Goal: Transaction & Acquisition: Purchase product/service

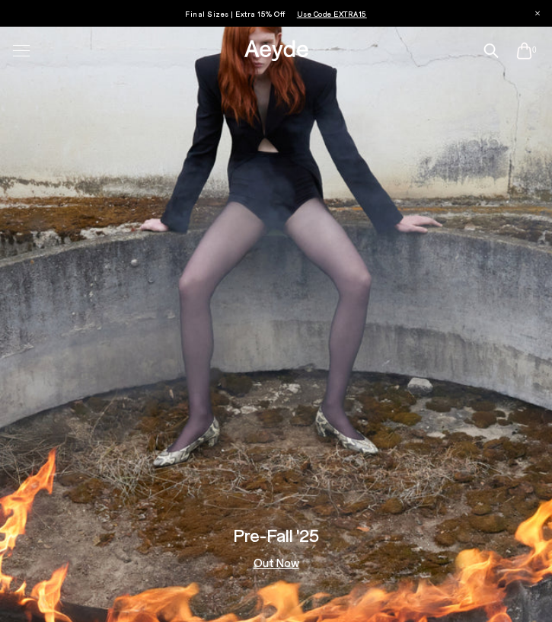
click at [21, 54] on div at bounding box center [21, 50] width 32 height 27
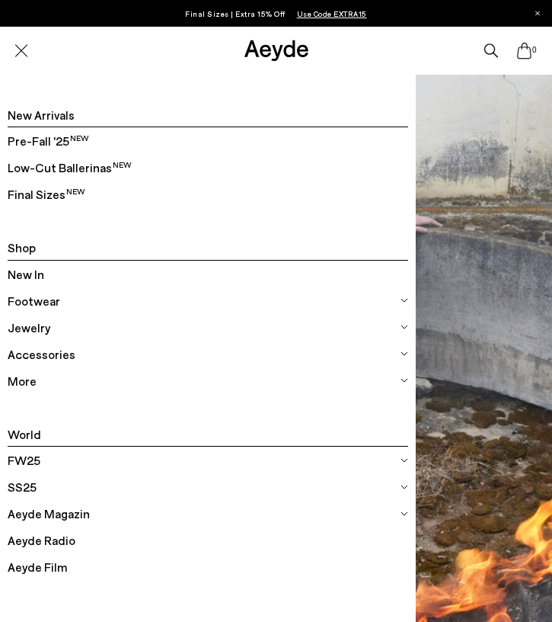
click at [38, 273] on span "New In" at bounding box center [26, 274] width 37 height 20
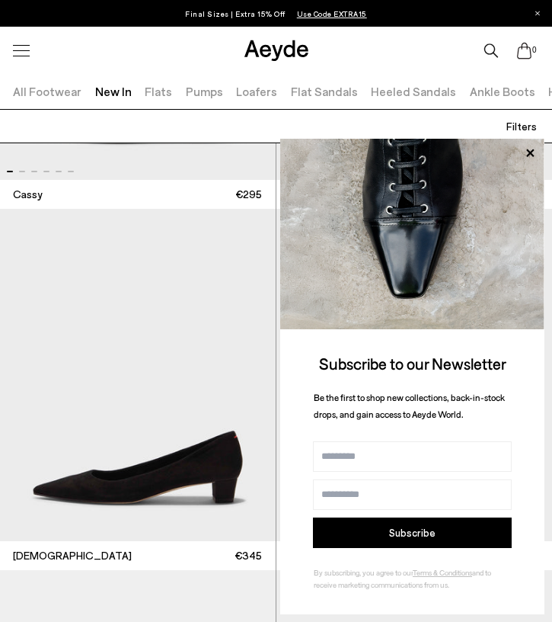
scroll to position [12081, 0]
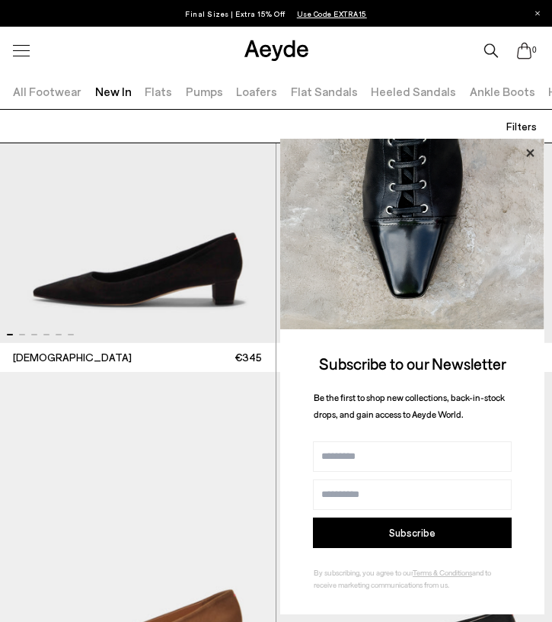
click at [529, 155] on icon at bounding box center [530, 153] width 20 height 20
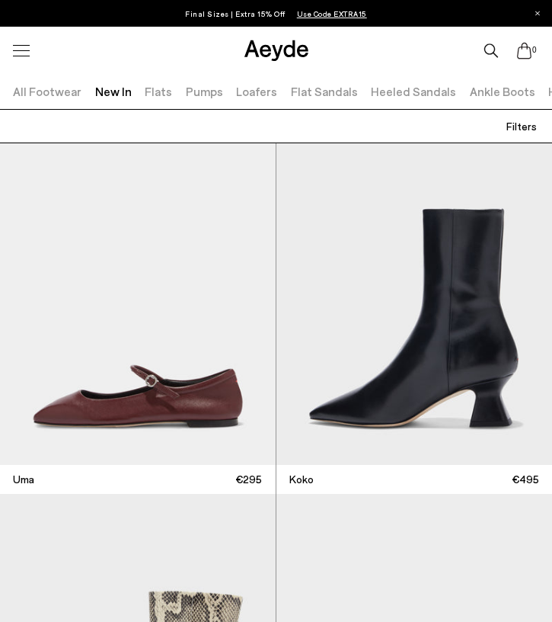
scroll to position [13444, 0]
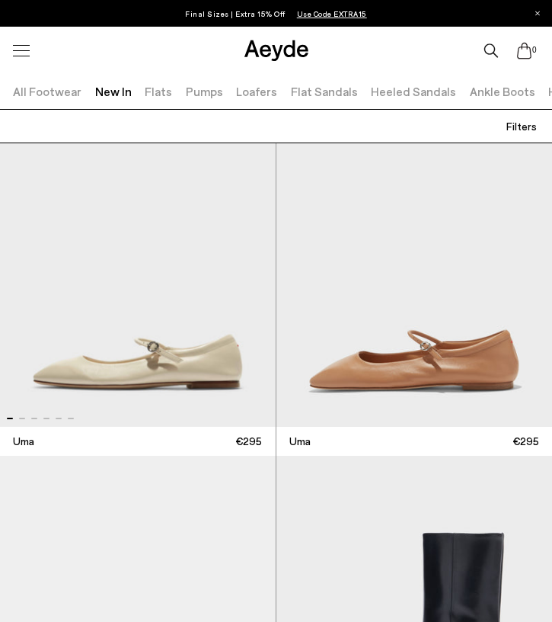
click at [208, 408] on img "1 / 6" at bounding box center [138, 260] width 276 height 333
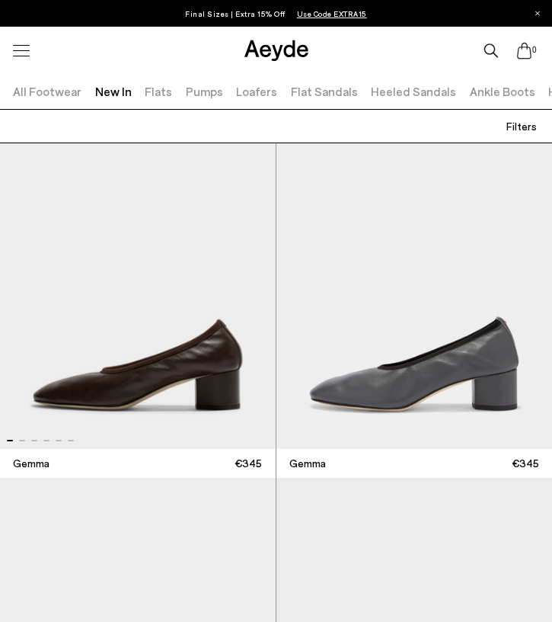
scroll to position [15316, 0]
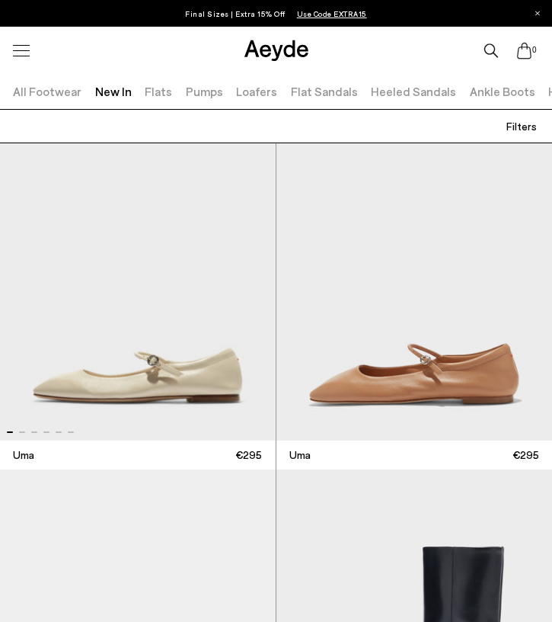
scroll to position [13431, 0]
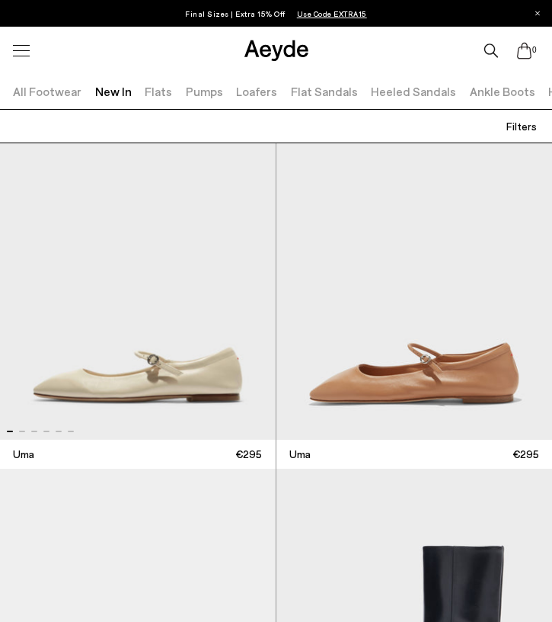
click at [189, 382] on img "1 / 6" at bounding box center [138, 273] width 276 height 333
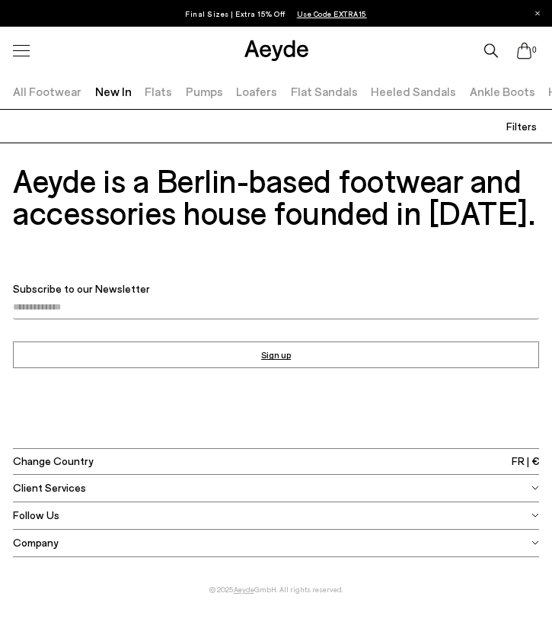
scroll to position [24687, 0]
click at [479, 88] on link "Ankle Boots" at bounding box center [503, 91] width 66 height 14
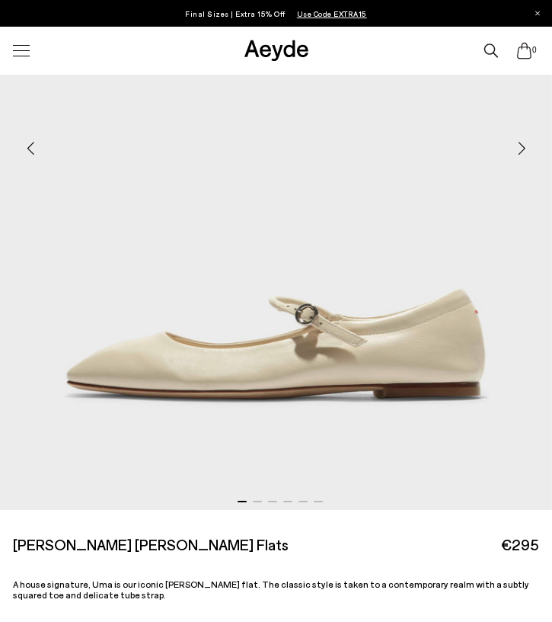
scroll to position [324, 0]
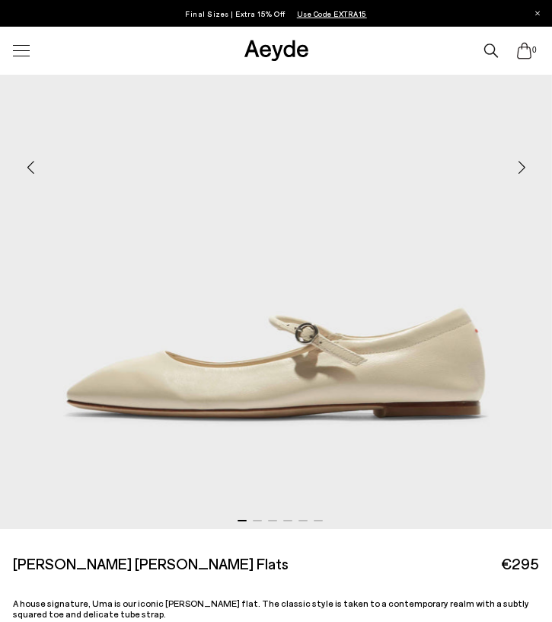
click at [524, 170] on div "Next slide" at bounding box center [522, 167] width 46 height 46
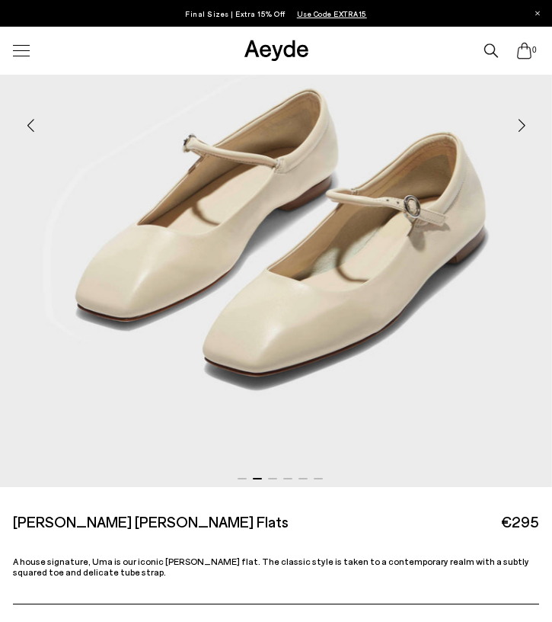
scroll to position [367, 0]
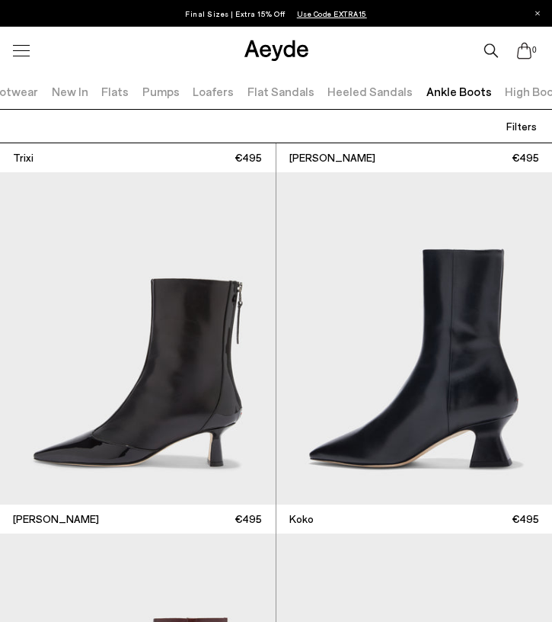
scroll to position [1232, 0]
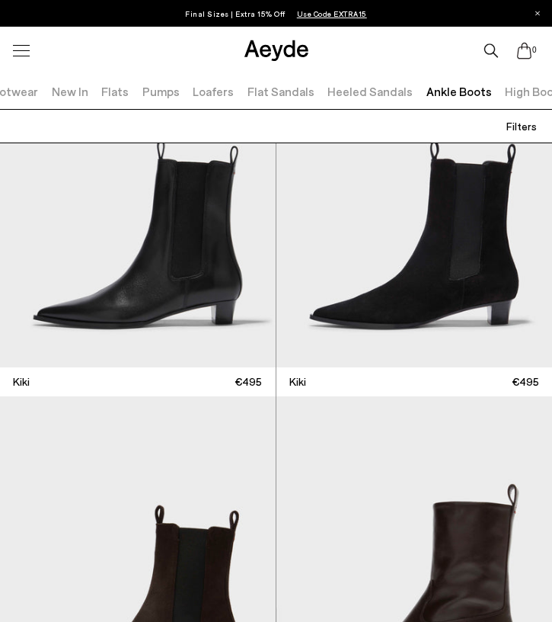
scroll to position [4099, 0]
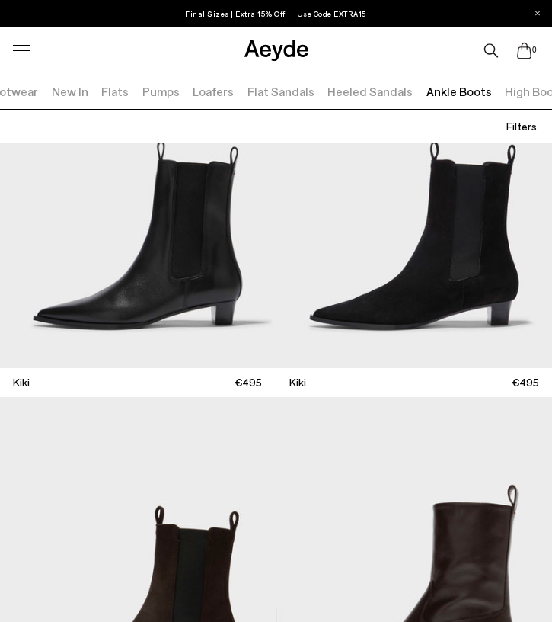
click at [216, 321] on img at bounding box center [138, 202] width 276 height 333
click at [216, 321] on img "1 / 6" at bounding box center [138, 202] width 276 height 333
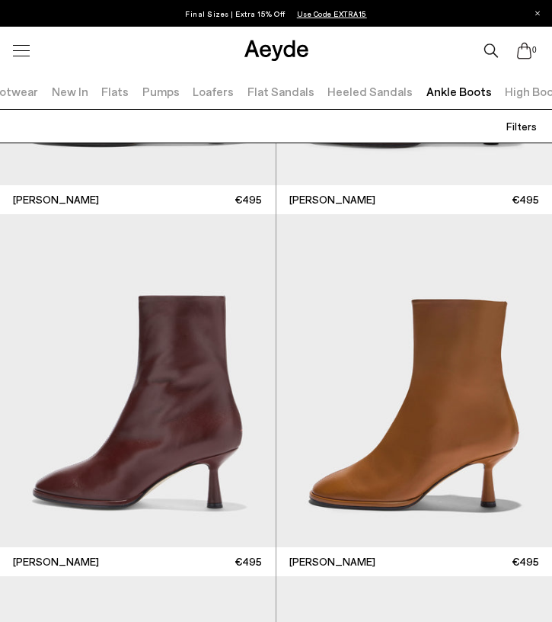
scroll to position [996, 0]
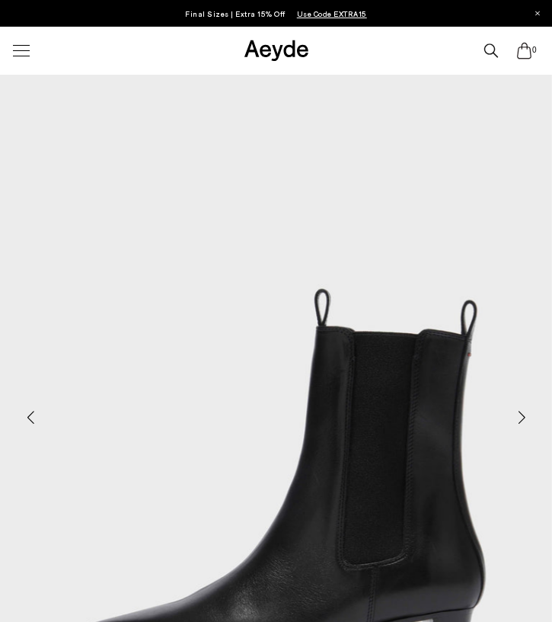
scroll to position [674, 0]
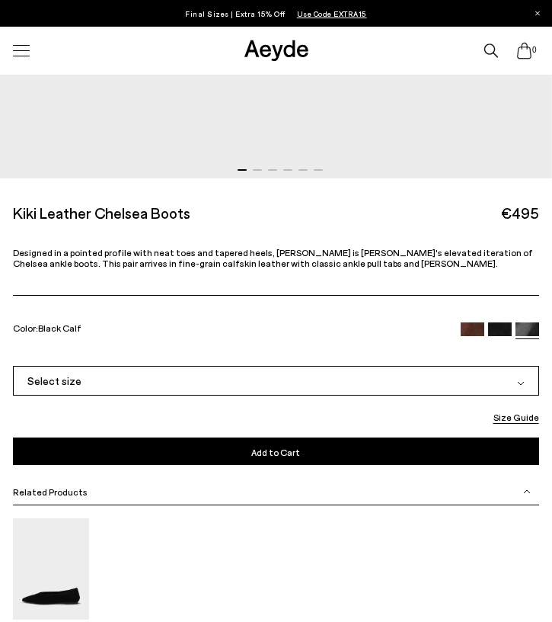
click at [469, 328] on img at bounding box center [473, 334] width 24 height 24
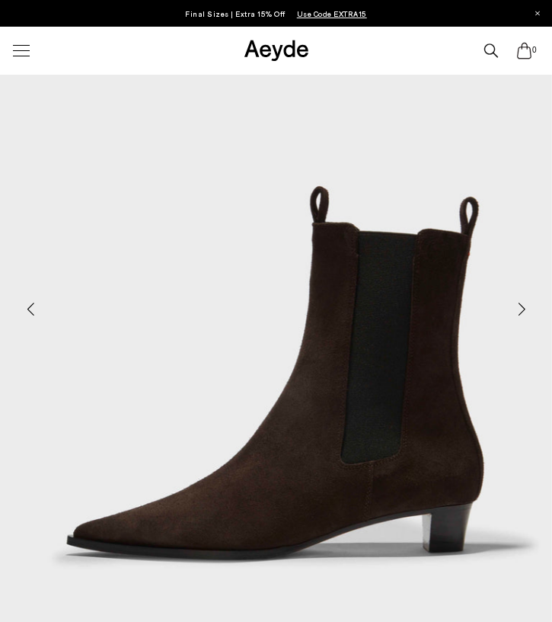
scroll to position [178, 0]
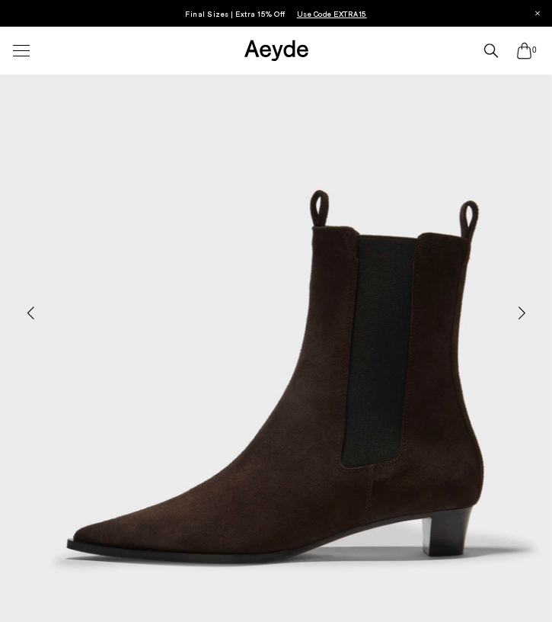
click at [140, 398] on img "1 / 6" at bounding box center [276, 306] width 552 height 737
